Goal: Task Accomplishment & Management: Manage account settings

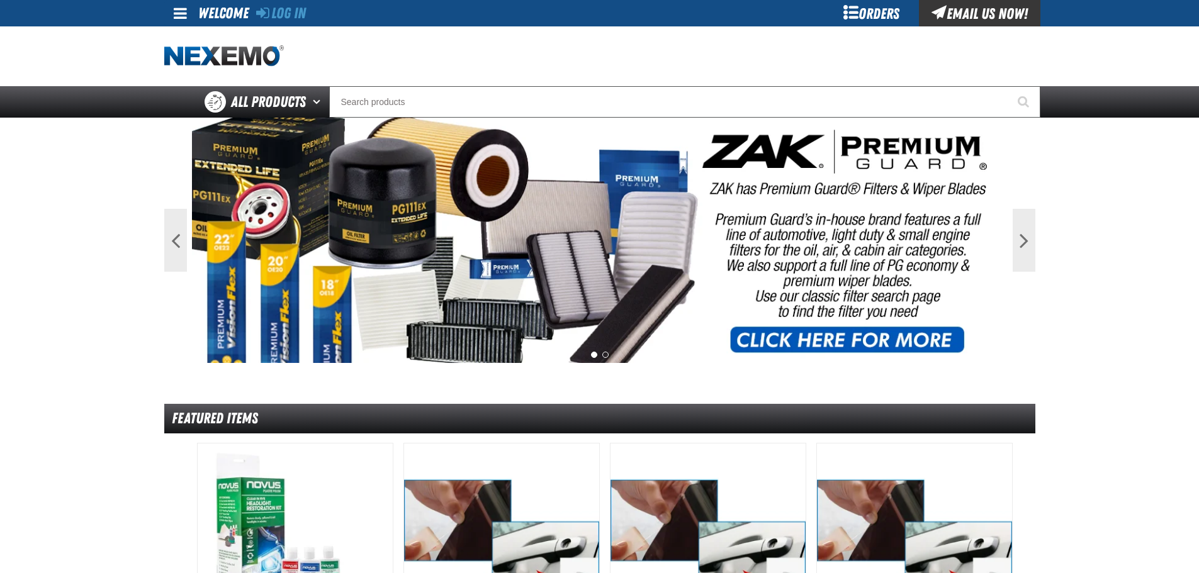
click at [185, 16] on span at bounding box center [180, 13] width 13 height 15
click at [179, 38] on link "Log In Log In" at bounding box center [186, 37] width 33 height 12
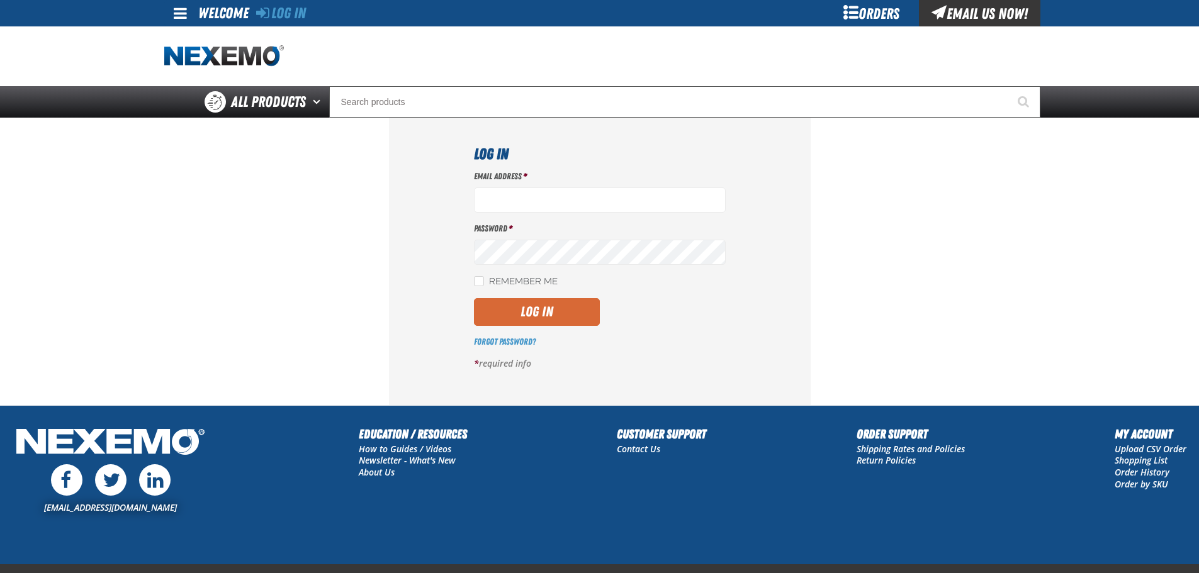
type input "vtoreceptionist@vtaig.com"
click at [503, 305] on button "Log In" at bounding box center [537, 312] width 126 height 28
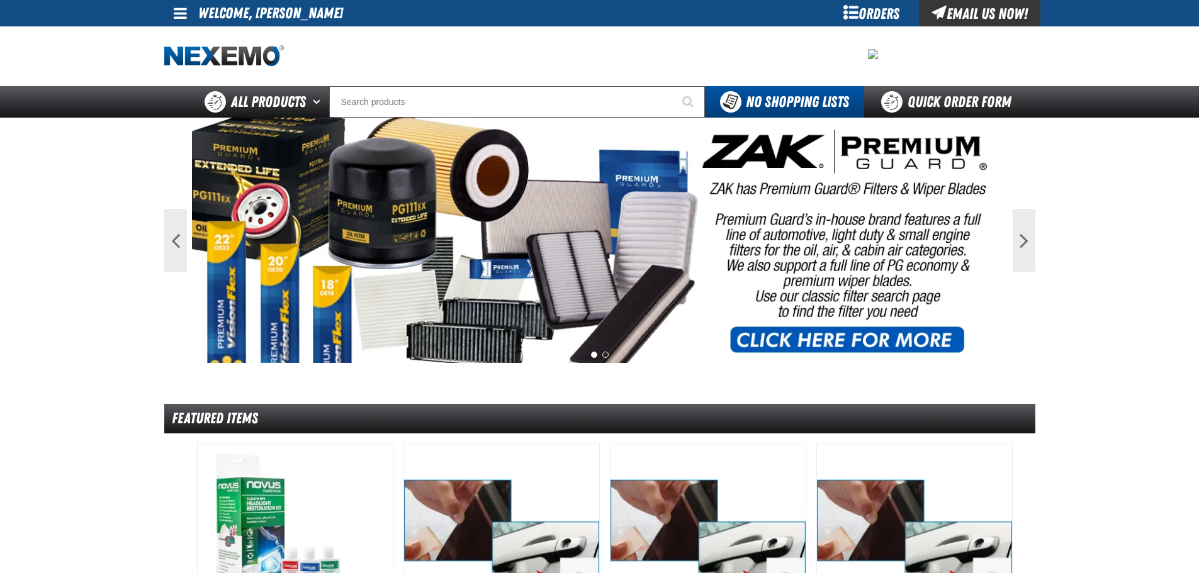
click at [172, 15] on link at bounding box center [181, 13] width 34 height 26
click at [182, 35] on link "My Account My Account" at bounding box center [198, 37] width 56 height 12
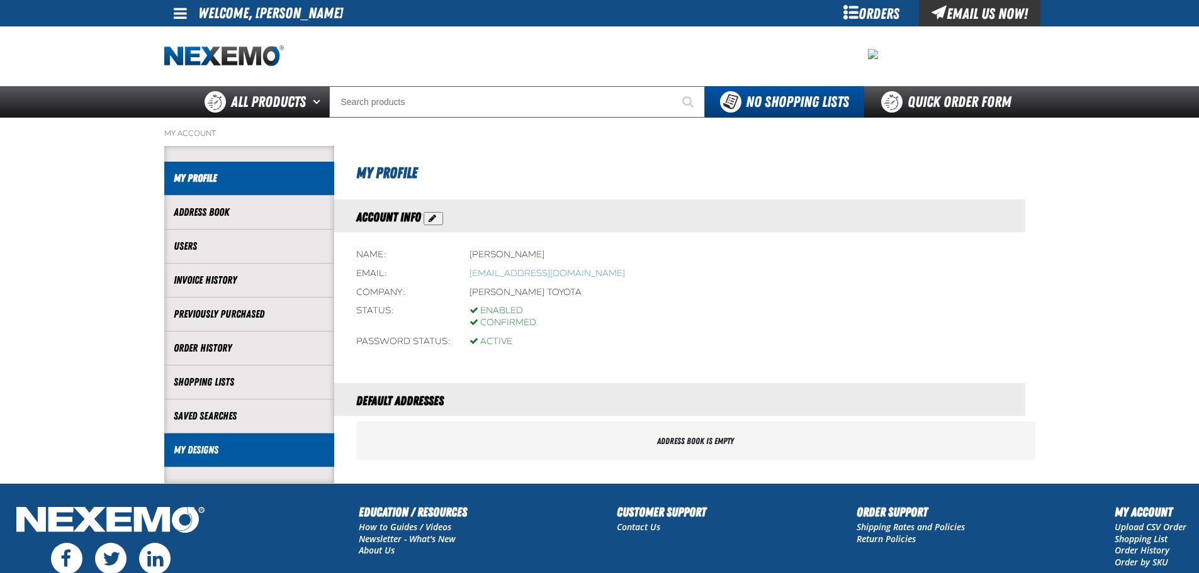
click at [189, 447] on link "My Designs" at bounding box center [249, 450] width 151 height 14
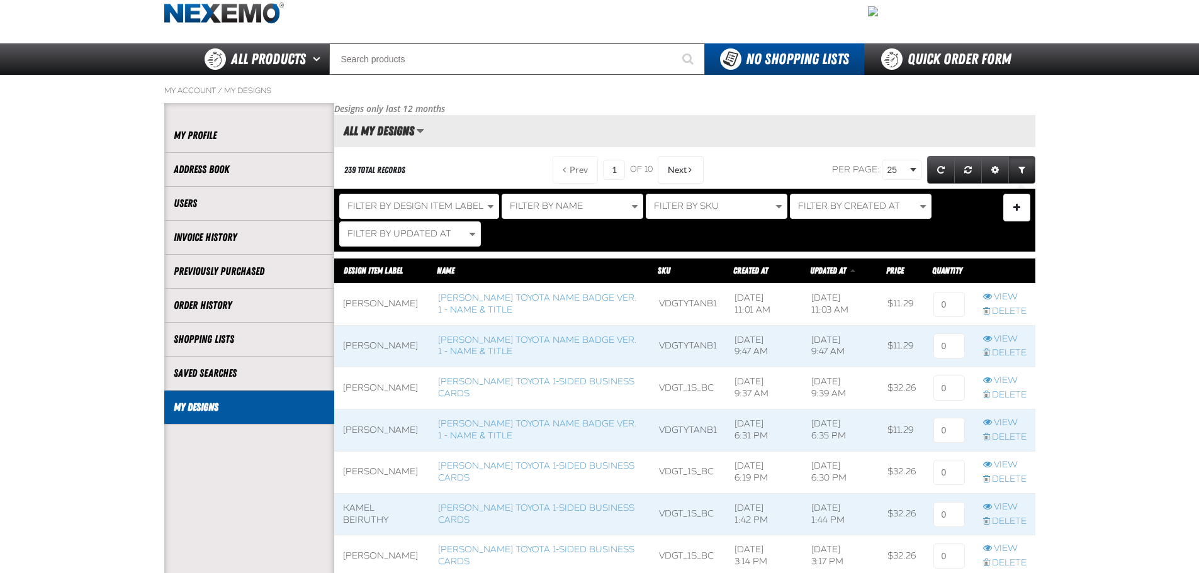
scroll to position [63, 0]
